Goal: Task Accomplishment & Management: Manage account settings

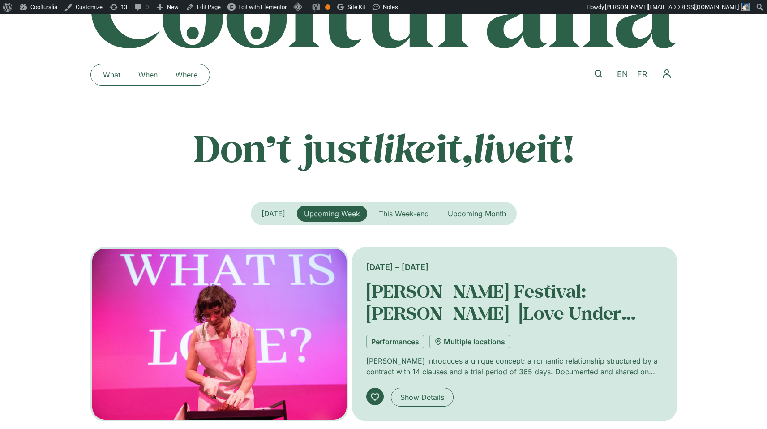
scroll to position [203, 0]
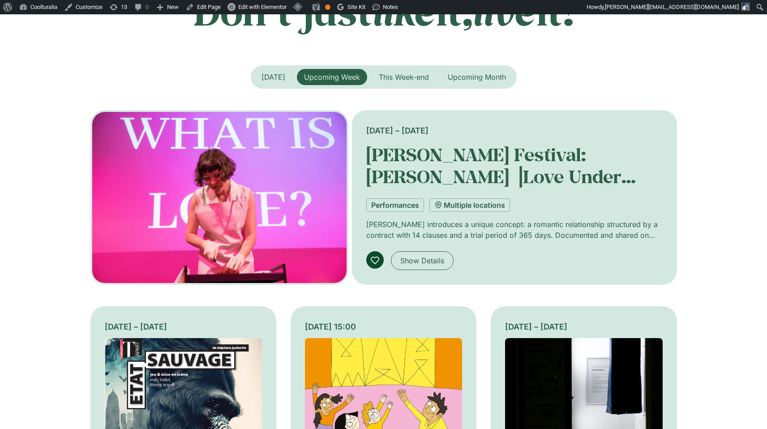
click at [377, 257] on icon "Tabs. Open items with Enter or Space, close with Escape and navigate using the …" at bounding box center [375, 260] width 9 height 9
select select "*"
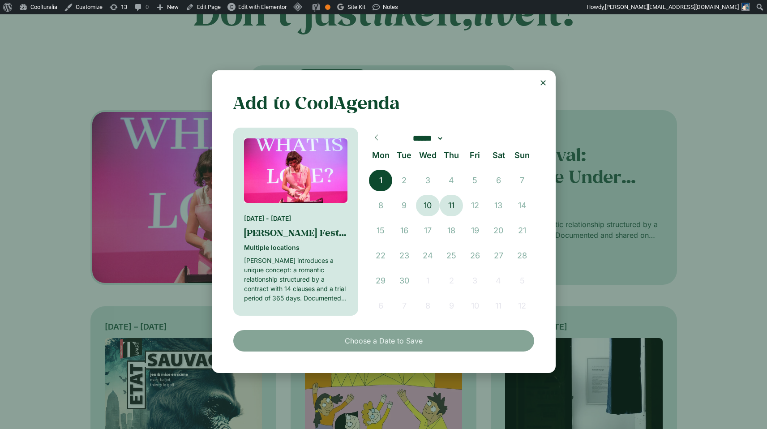
click at [391, 178] on span "1" at bounding box center [381, 181] width 24 height 22
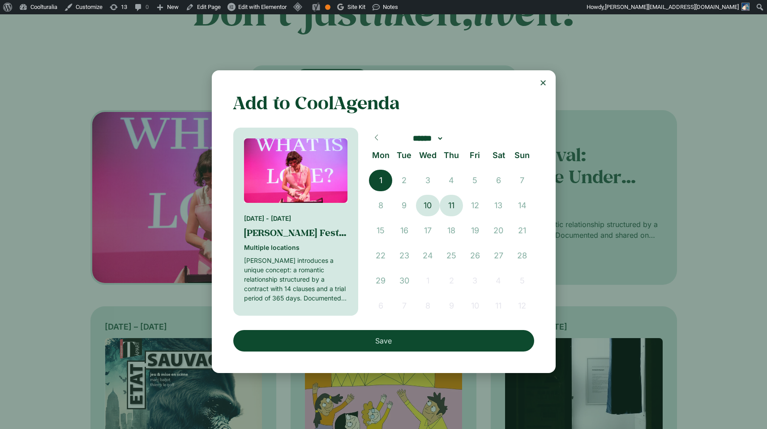
click at [427, 342] on button "Save" at bounding box center [383, 341] width 301 height 22
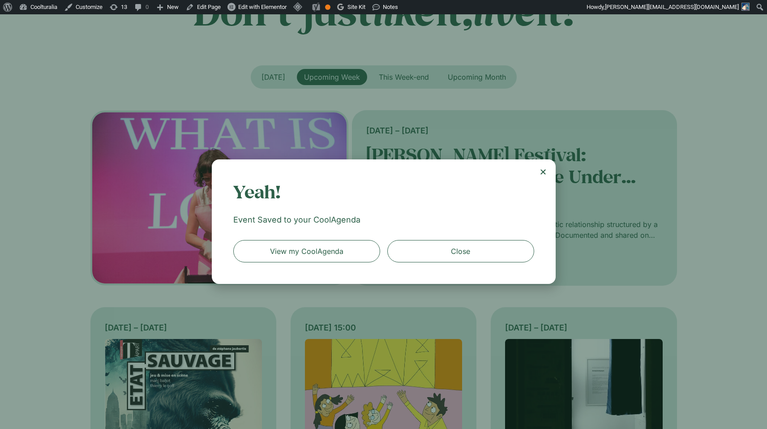
click at [540, 172] on icon "Close" at bounding box center [543, 171] width 7 height 7
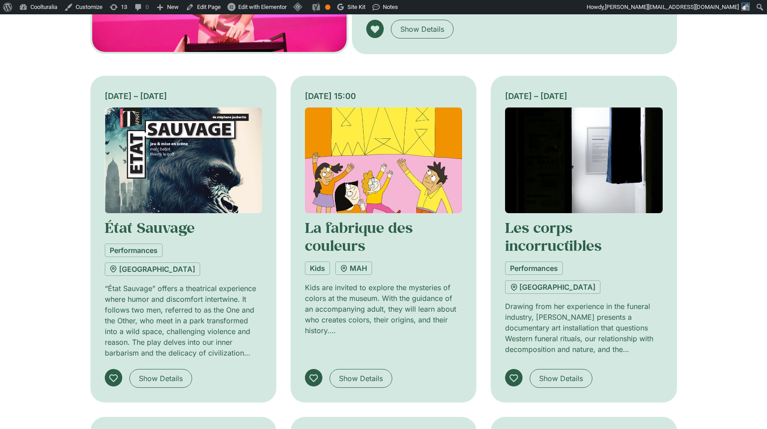
scroll to position [435, 0]
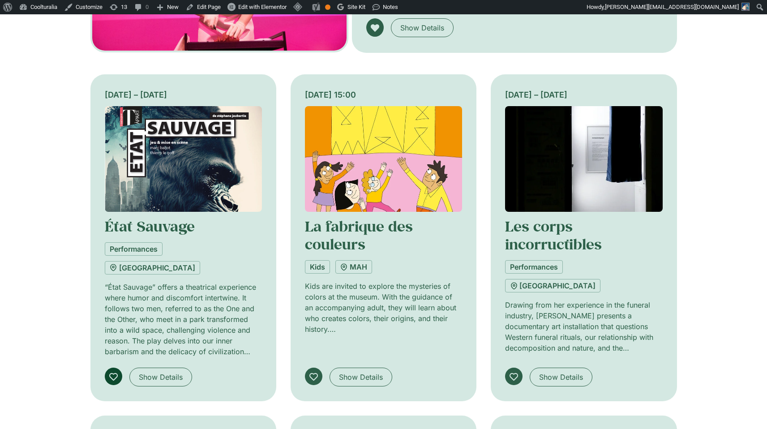
click at [113, 372] on icon "Tabs. Open items with Enter or Space, close with Escape and navigate using the …" at bounding box center [113, 376] width 9 height 9
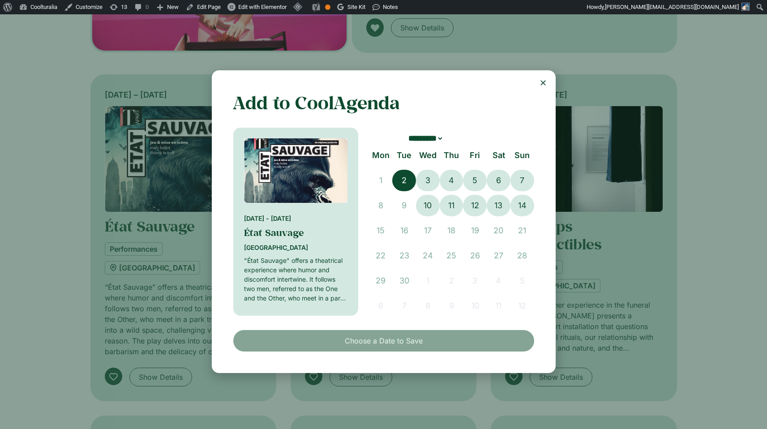
click at [404, 182] on span "2" at bounding box center [404, 181] width 24 height 22
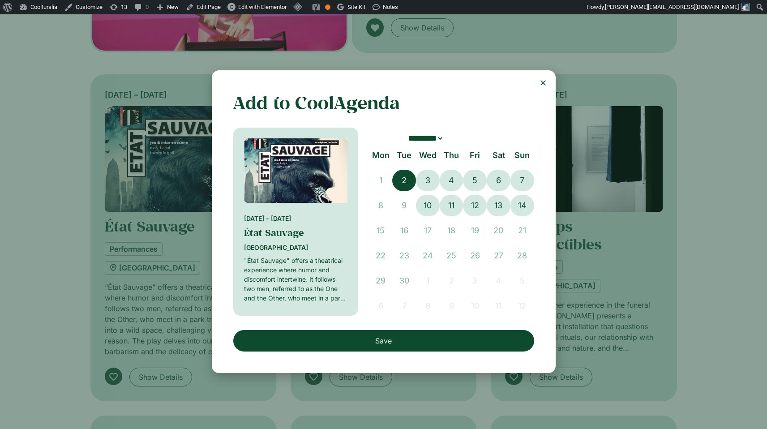
click at [428, 342] on button "Save" at bounding box center [383, 341] width 301 height 22
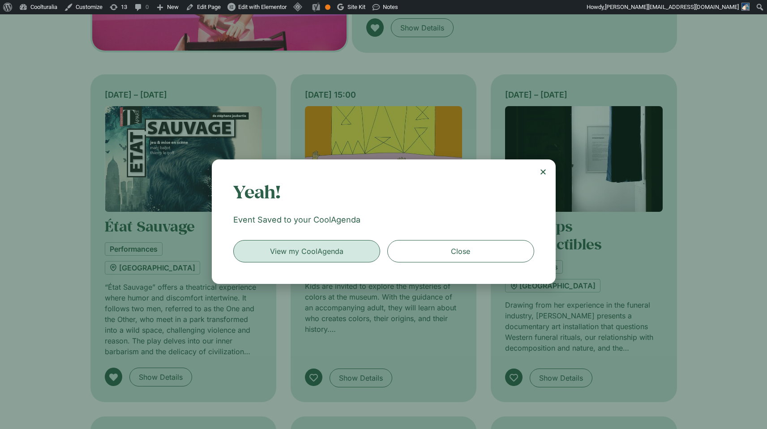
click at [306, 253] on span "View my CoolAgenda" at bounding box center [306, 251] width 73 height 11
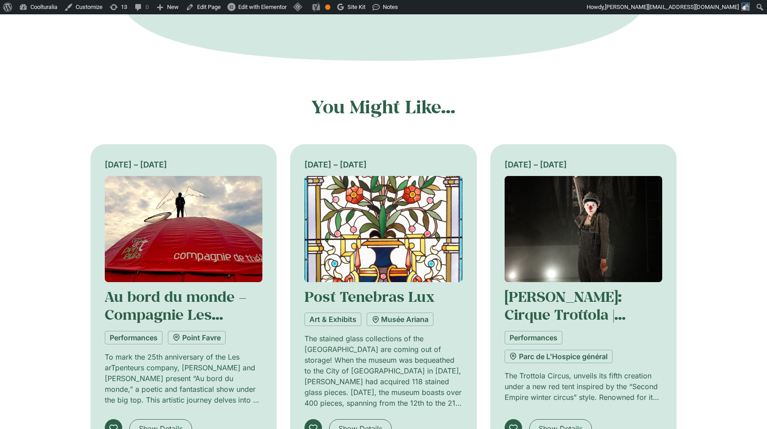
scroll to position [447, 0]
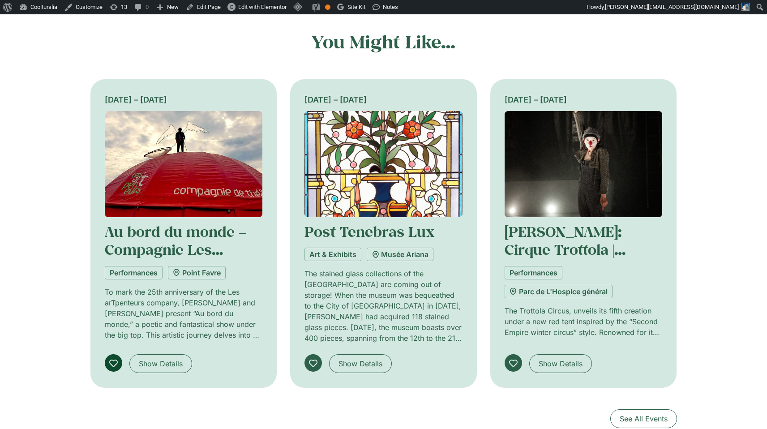
click at [112, 359] on icon at bounding box center [113, 363] width 9 height 9
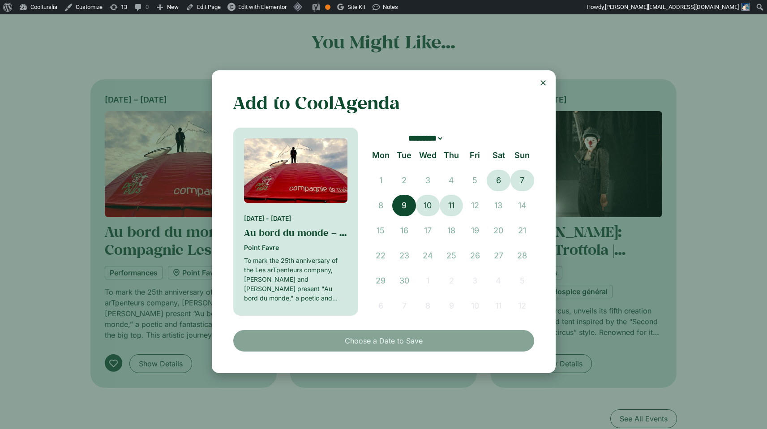
click at [412, 207] on span "9" at bounding box center [404, 206] width 24 height 22
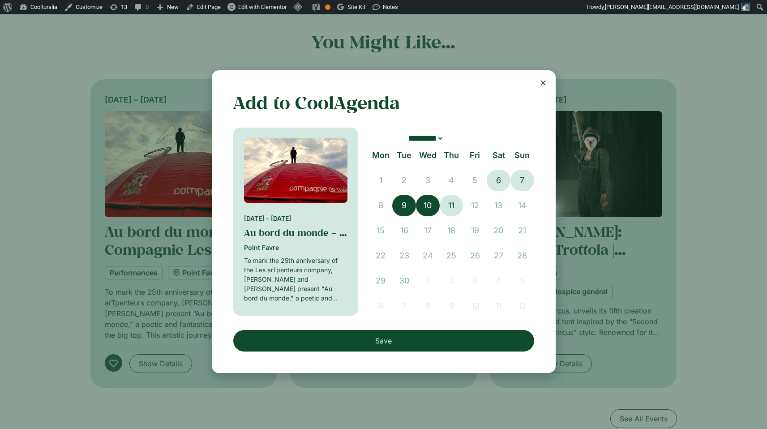
click at [435, 207] on span "10" at bounding box center [428, 206] width 24 height 22
click at [453, 208] on span "11" at bounding box center [452, 206] width 24 height 22
click at [505, 182] on span "6" at bounding box center [499, 181] width 24 height 22
click at [530, 181] on span "7" at bounding box center [523, 181] width 24 height 22
click at [478, 342] on button "Save" at bounding box center [383, 341] width 301 height 22
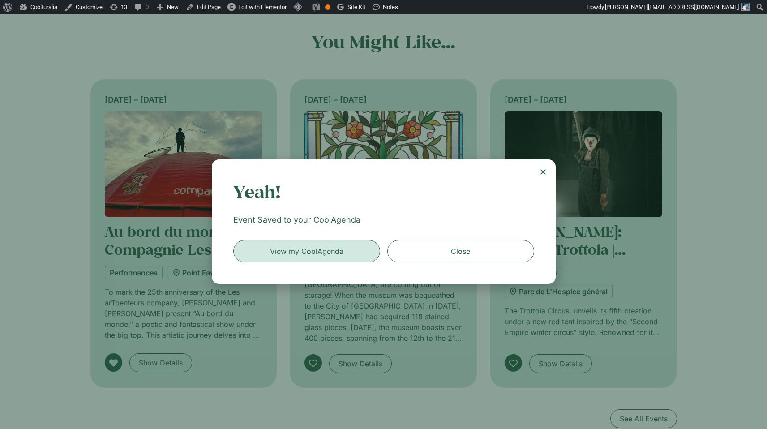
click at [295, 254] on span "View my CoolAgenda" at bounding box center [306, 251] width 73 height 11
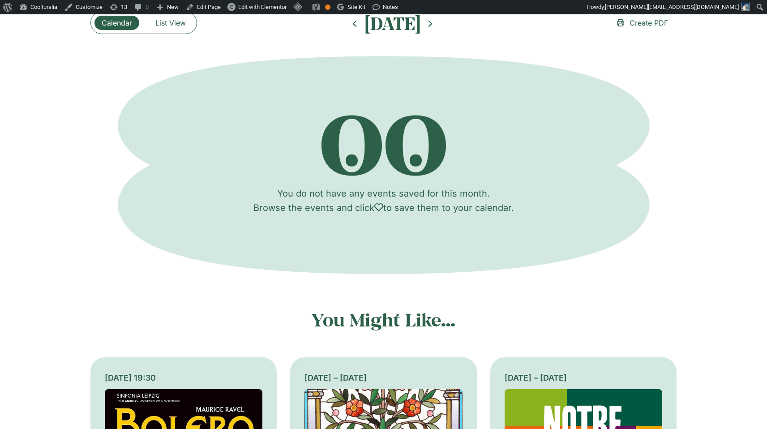
scroll to position [170, 0]
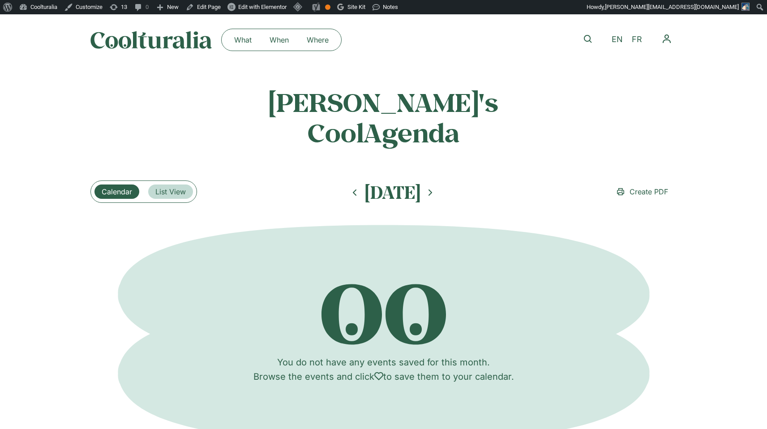
click at [183, 186] on span "List View" at bounding box center [170, 191] width 30 height 11
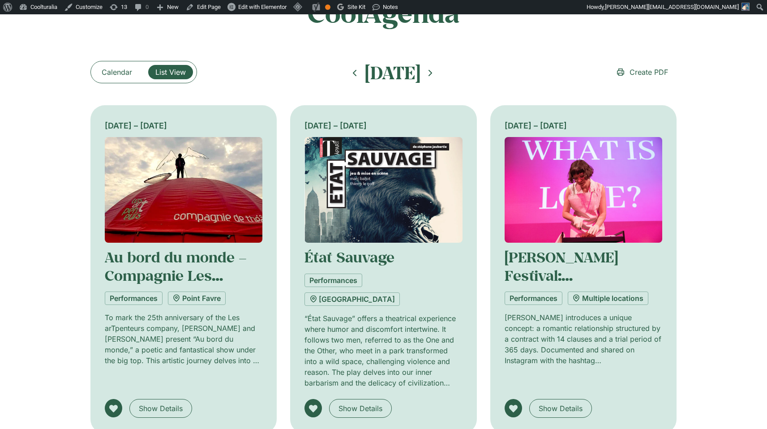
scroll to position [116, 0]
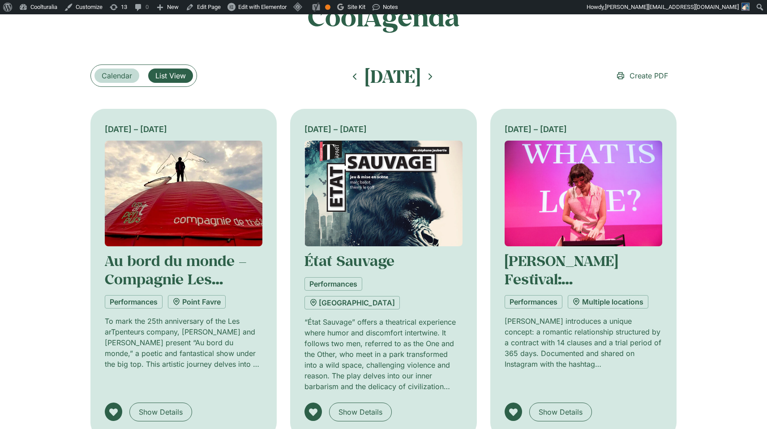
click at [114, 70] on span "Calendar" at bounding box center [117, 75] width 30 height 11
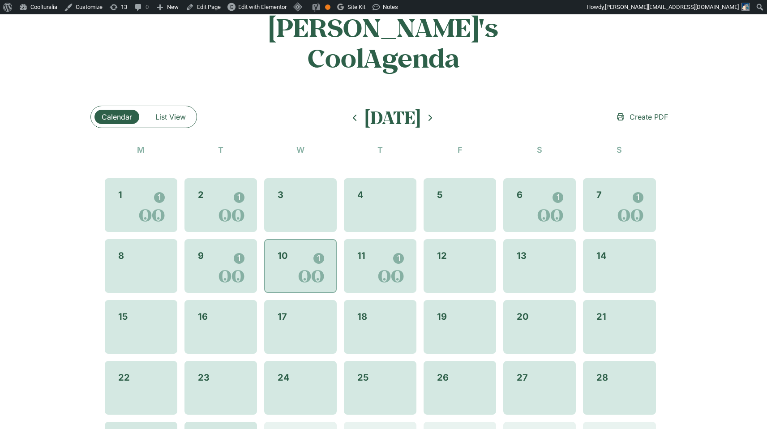
scroll to position [75, 0]
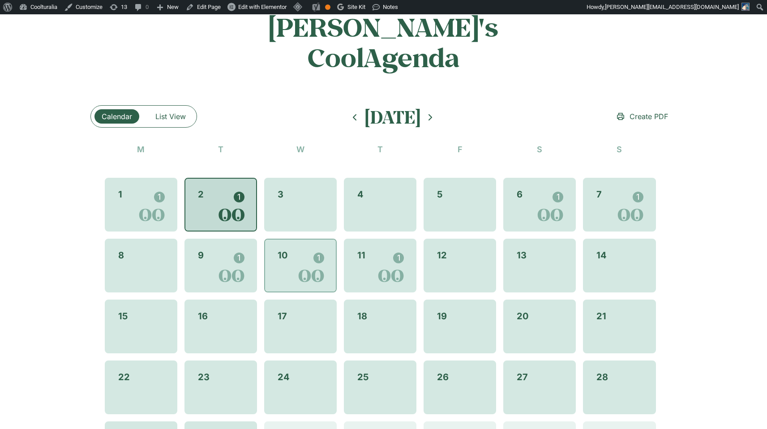
click at [243, 192] on div "1" at bounding box center [220, 197] width 47 height 11
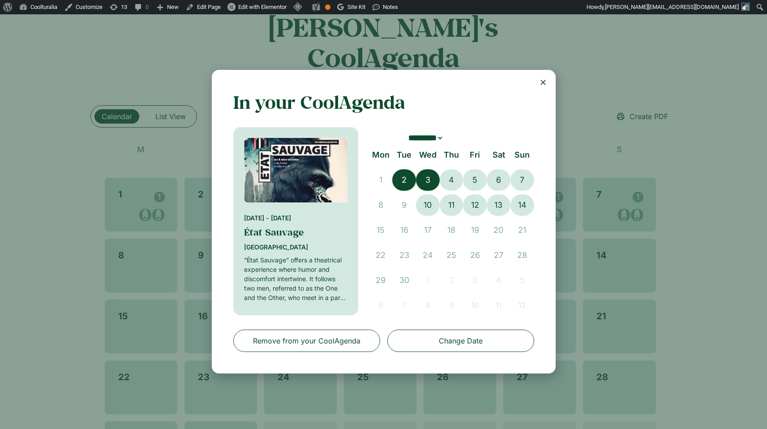
click at [432, 176] on span "3" at bounding box center [428, 180] width 24 height 22
click at [429, 349] on link "Change Date" at bounding box center [461, 341] width 147 height 22
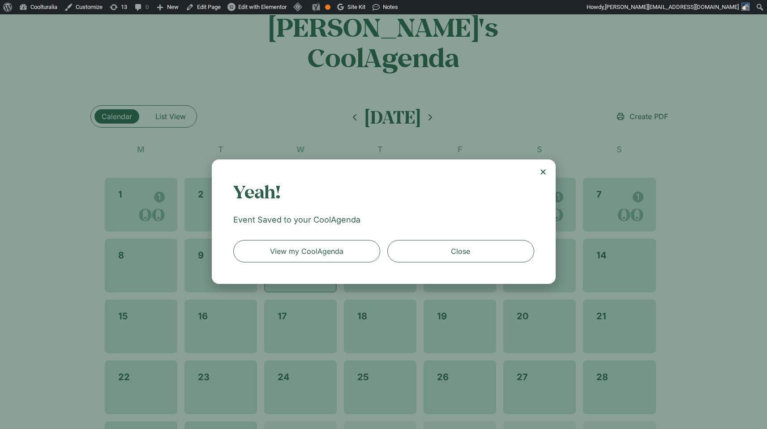
click at [543, 169] on icon "Close" at bounding box center [543, 171] width 7 height 7
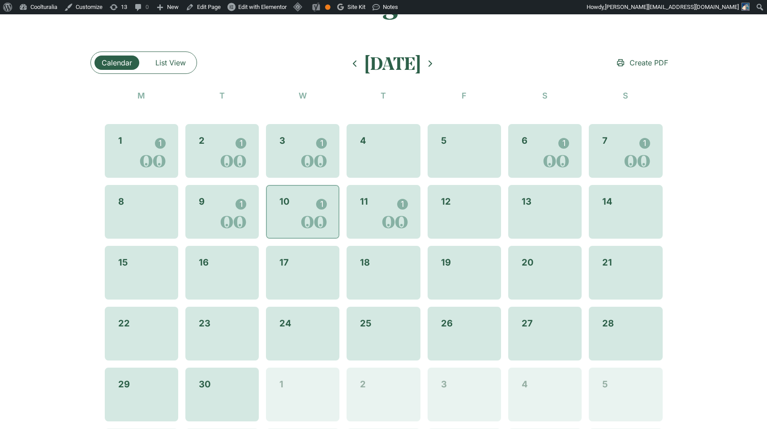
scroll to position [130, 0]
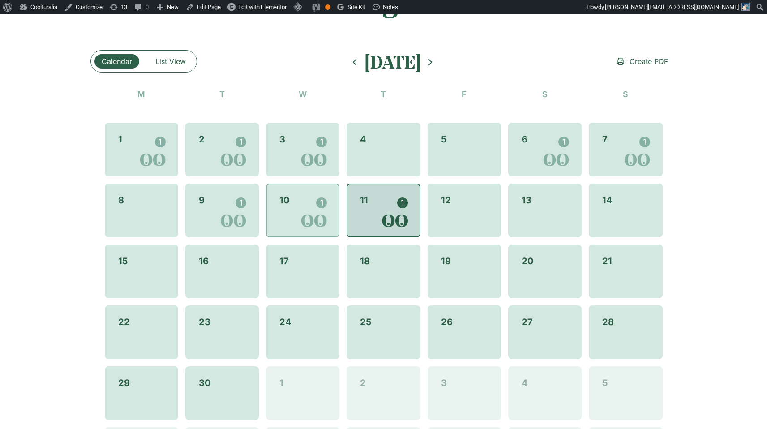
click at [403, 198] on div "1" at bounding box center [402, 203] width 11 height 11
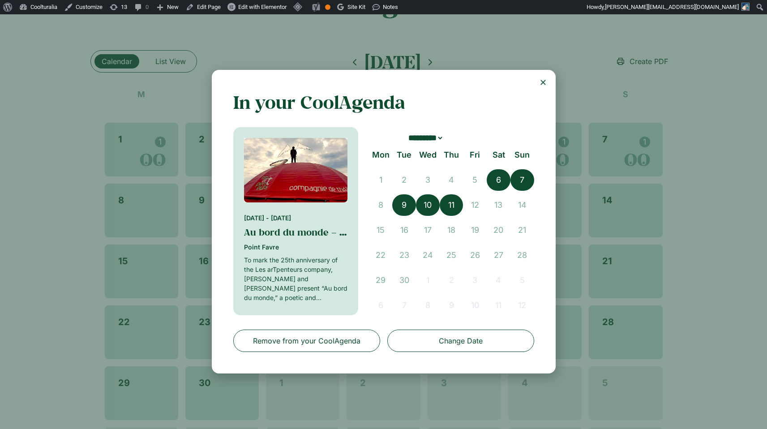
click at [729, 177] on div "**********" at bounding box center [383, 221] width 767 height 415
click at [543, 81] on icon "Close" at bounding box center [543, 82] width 7 height 7
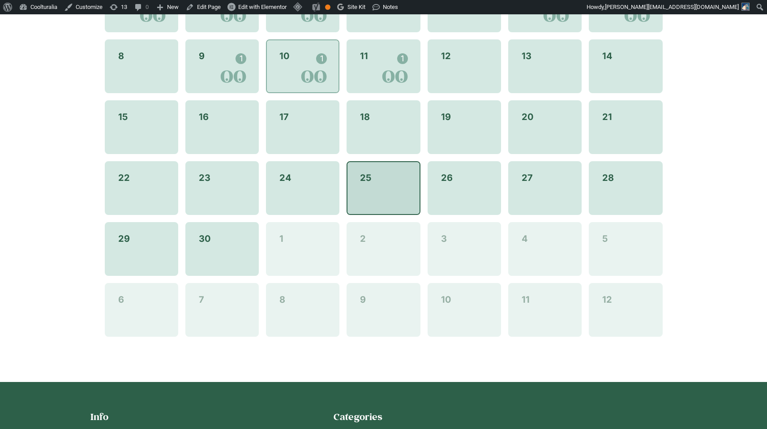
scroll to position [0, 0]
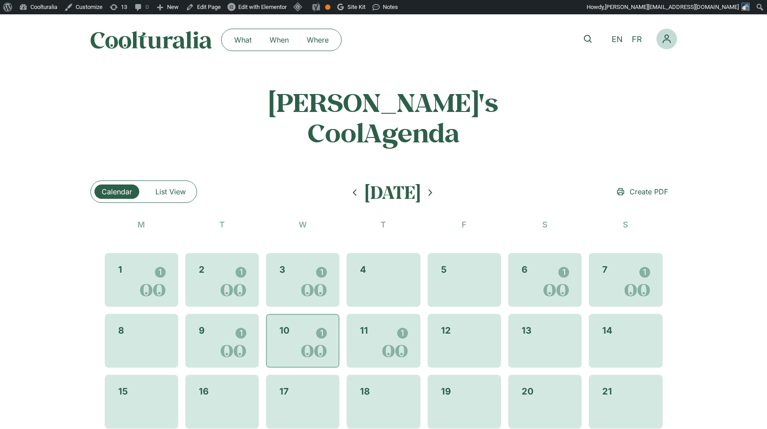
click at [668, 36] on icon "Menu Toggle" at bounding box center [667, 38] width 8 height 9
click at [699, 111] on div "[PERSON_NAME]'s CoolAgenda Calendar List View Create PDF [DATE] M T W T F S S 1…" at bounding box center [383, 360] width 767 height 591
click at [436, 187] on span "button" at bounding box center [430, 192] width 11 height 11
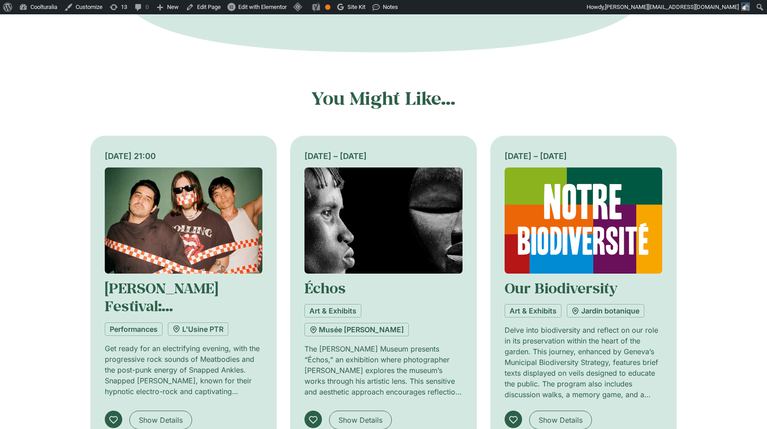
scroll to position [509, 0]
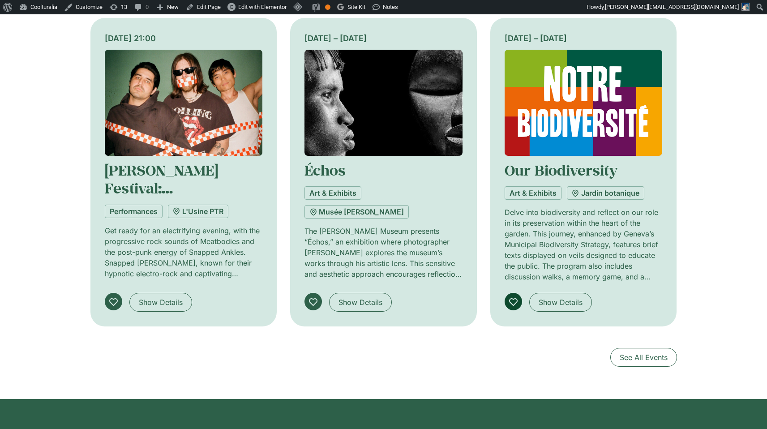
click at [513, 297] on icon at bounding box center [513, 301] width 9 height 9
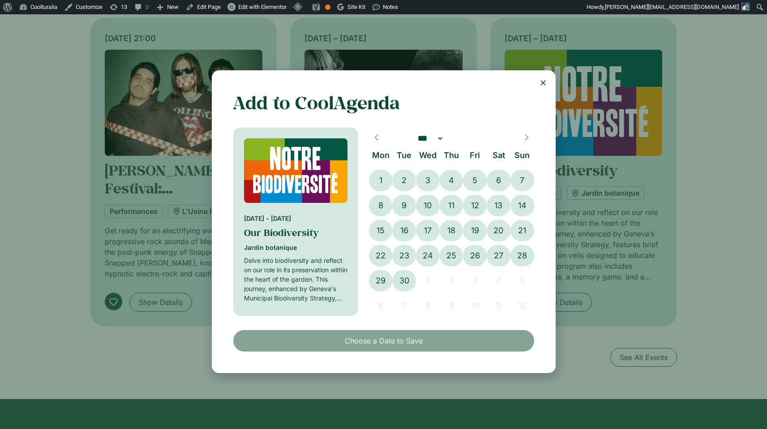
click at [379, 136] on icon at bounding box center [377, 137] width 6 height 6
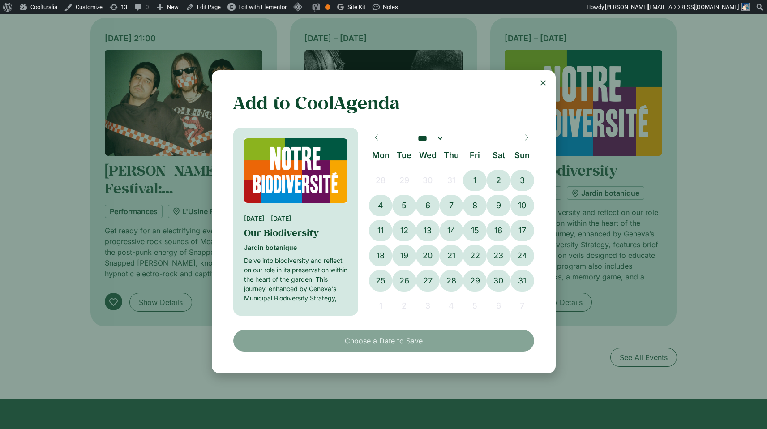
click at [527, 136] on icon at bounding box center [526, 138] width 3 height 6
select select "*"
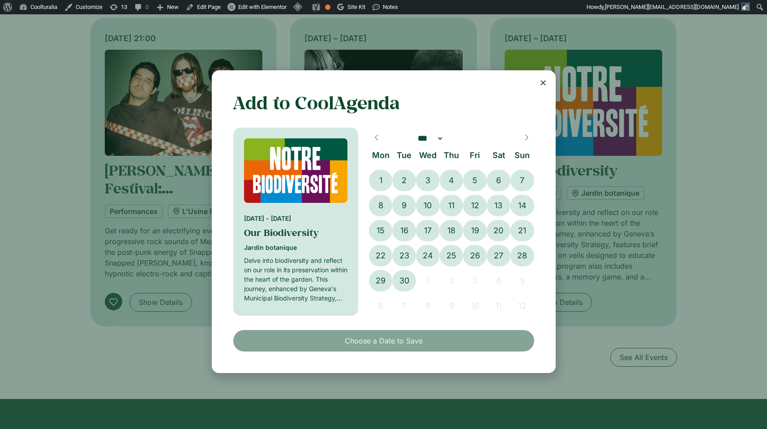
click at [544, 79] on icon "Close" at bounding box center [543, 82] width 7 height 7
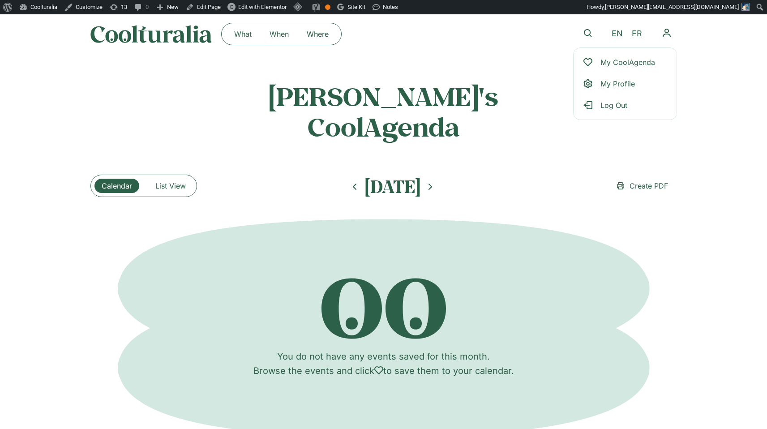
scroll to position [0, 0]
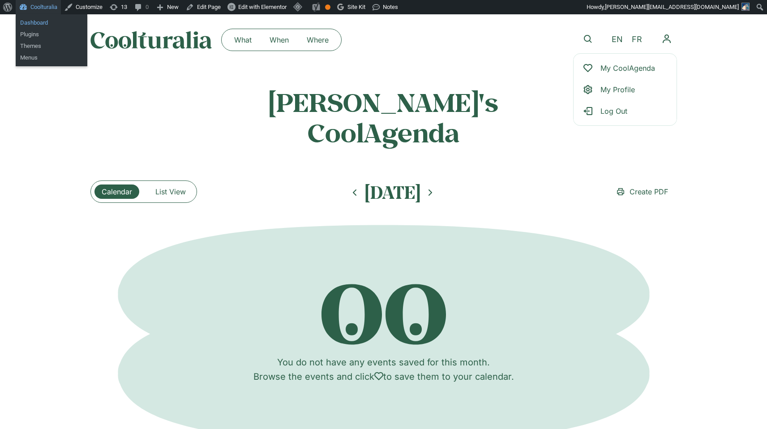
click at [34, 17] on link "Dashboard" at bounding box center [52, 23] width 72 height 12
